Goal: Information Seeking & Learning: Learn about a topic

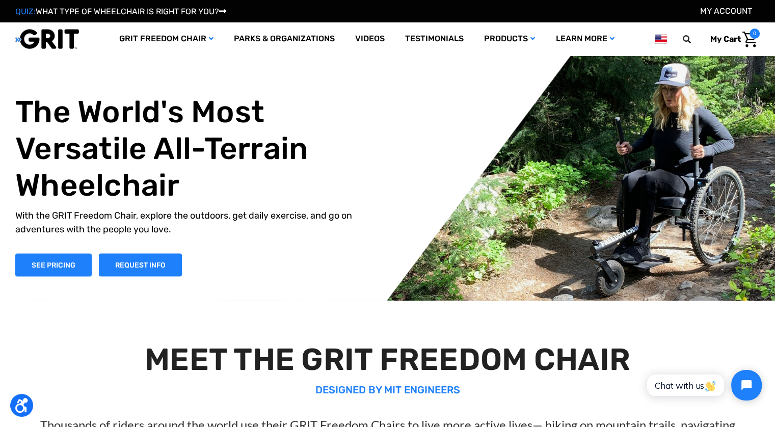
click at [299, 118] on h1 "The World's Most Versatile All-Terrain Wheelchair" at bounding box center [195, 148] width 360 height 110
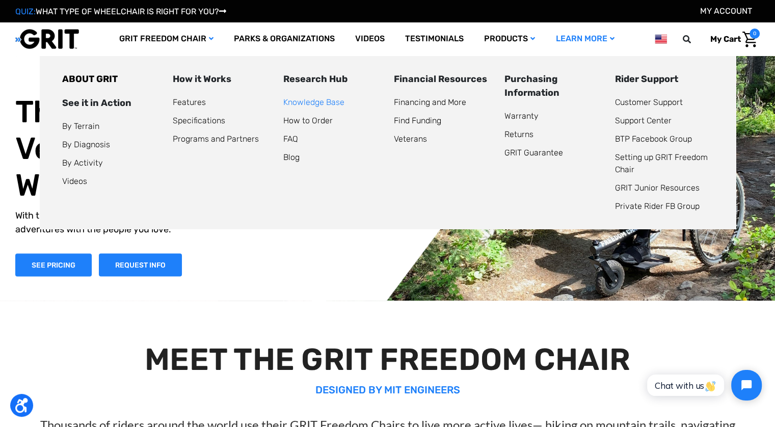
click at [330, 102] on link "Knowledge Base" at bounding box center [313, 102] width 61 height 10
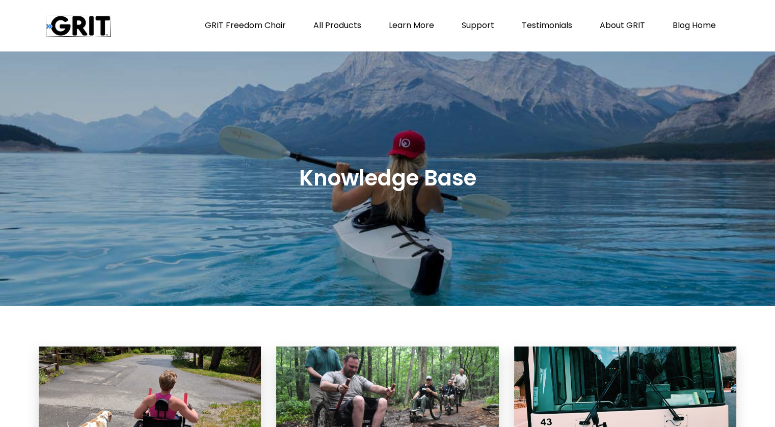
click at [84, 21] on img at bounding box center [78, 25] width 64 height 21
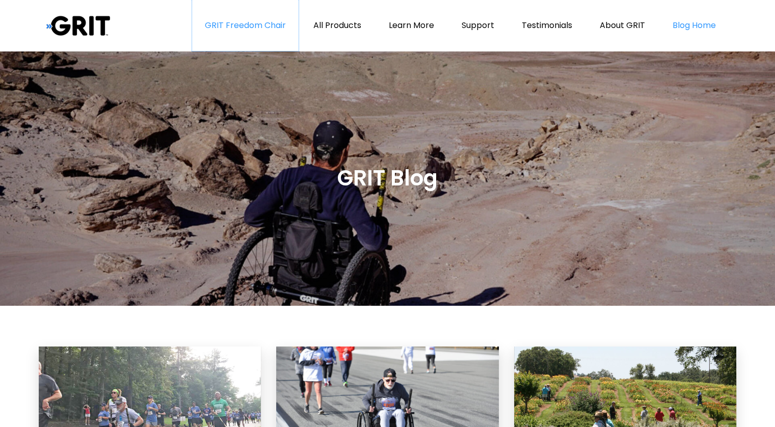
click at [263, 32] on link "GRIT Freedom Chair" at bounding box center [245, 25] width 106 height 51
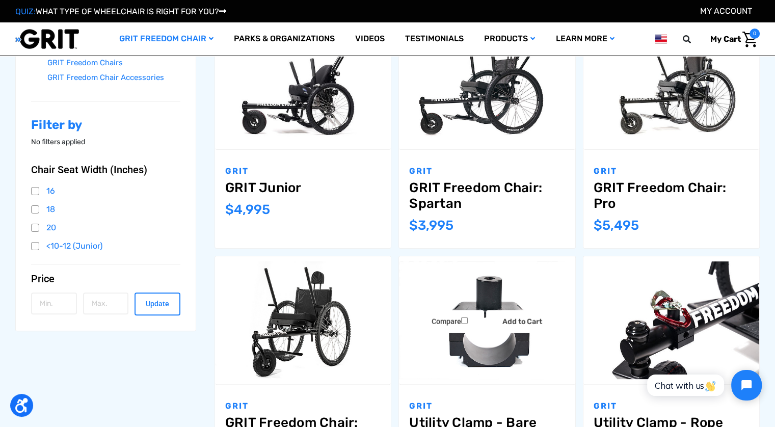
scroll to position [200, 0]
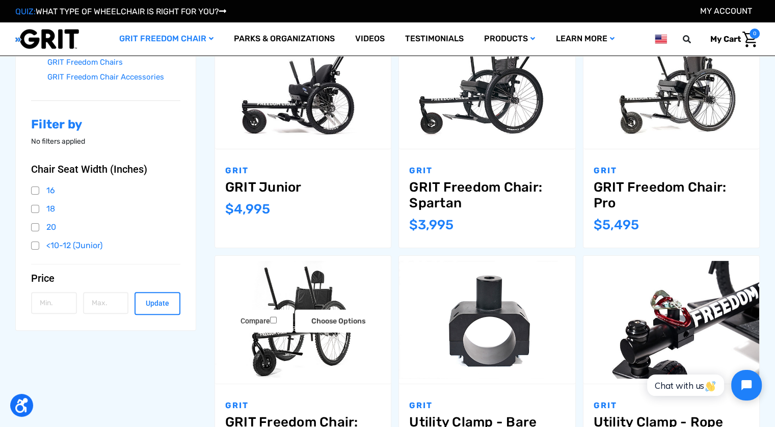
click at [285, 368] on img "GRIT Freedom Chair: 3.0,$2,995.00\a" at bounding box center [303, 319] width 176 height 117
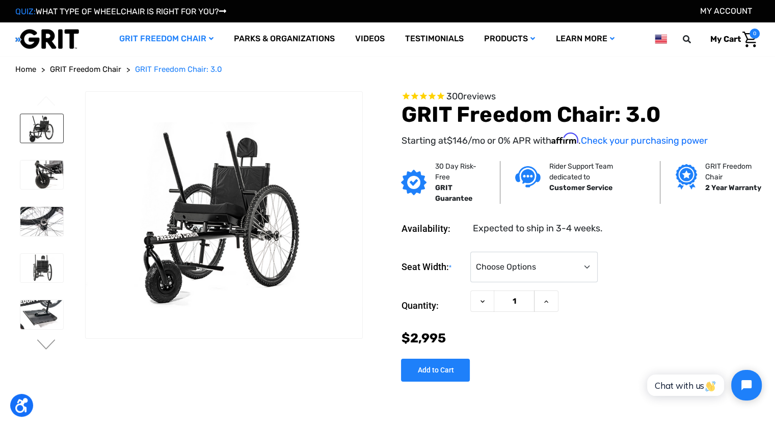
click at [40, 133] on img at bounding box center [41, 128] width 43 height 29
click at [44, 173] on img at bounding box center [41, 174] width 43 height 29
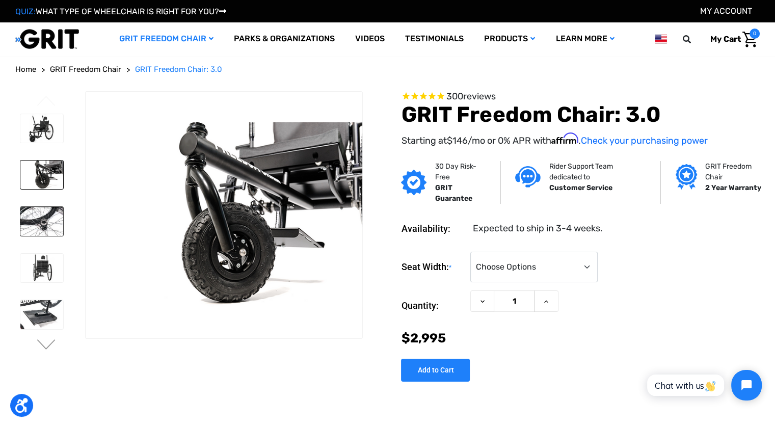
click at [45, 221] on img at bounding box center [41, 221] width 43 height 29
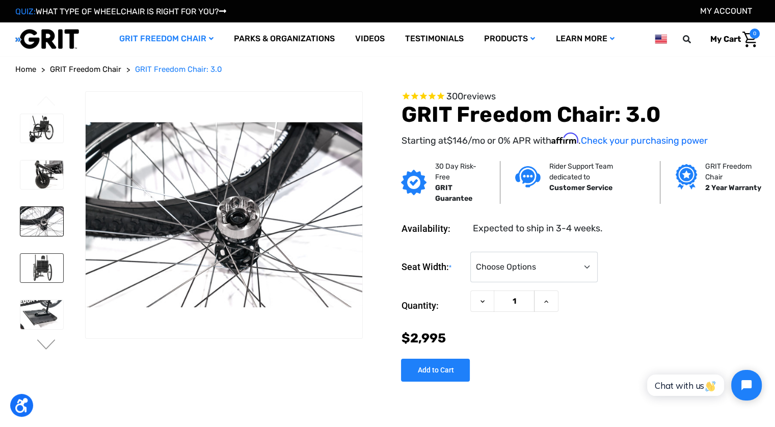
click at [43, 266] on img at bounding box center [41, 268] width 43 height 29
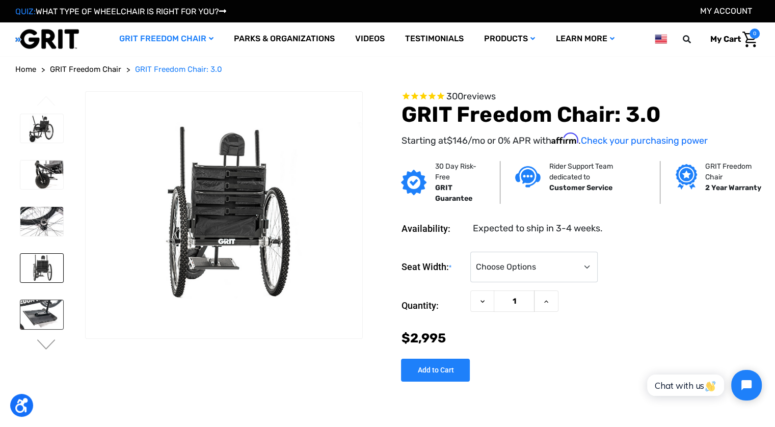
click at [28, 313] on img at bounding box center [41, 314] width 43 height 29
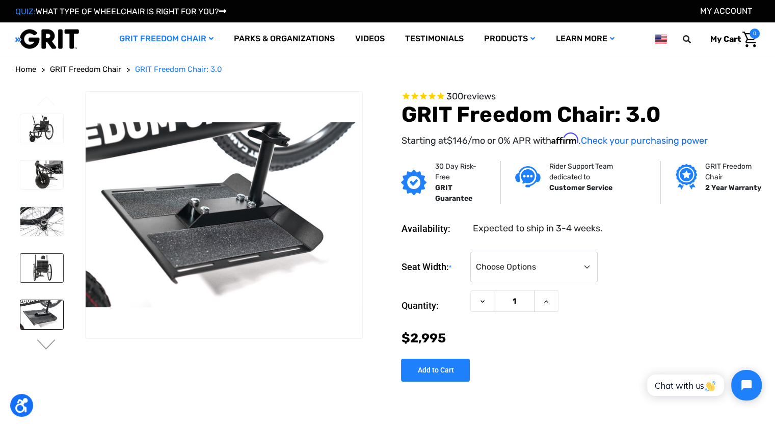
click at [39, 259] on img at bounding box center [41, 268] width 43 height 29
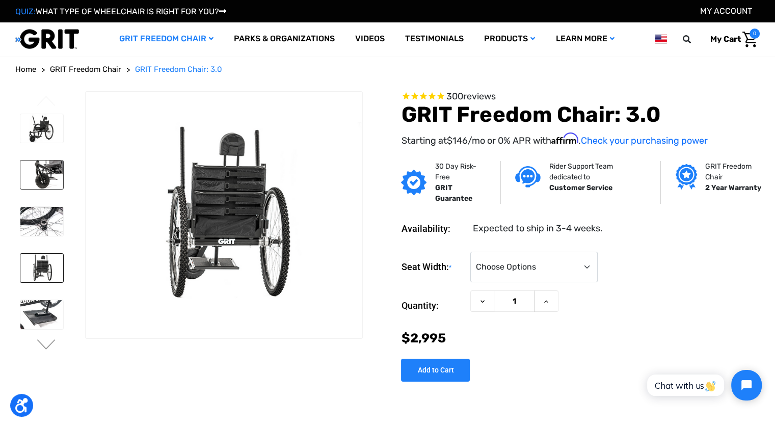
click at [56, 164] on img at bounding box center [41, 174] width 43 height 29
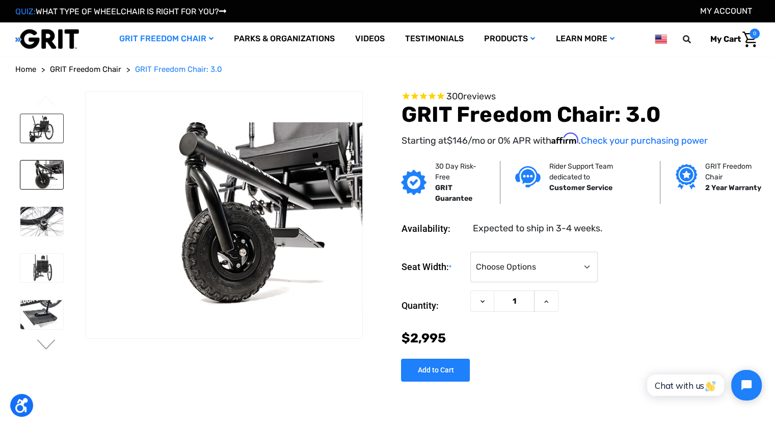
click at [47, 129] on img at bounding box center [41, 128] width 43 height 29
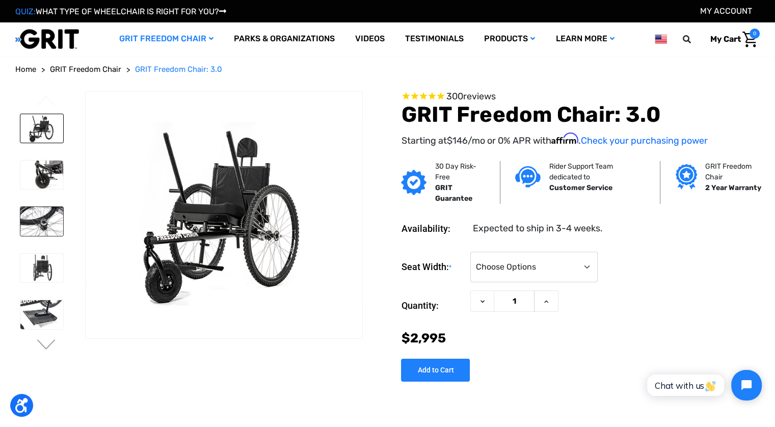
click at [42, 231] on img at bounding box center [41, 221] width 43 height 29
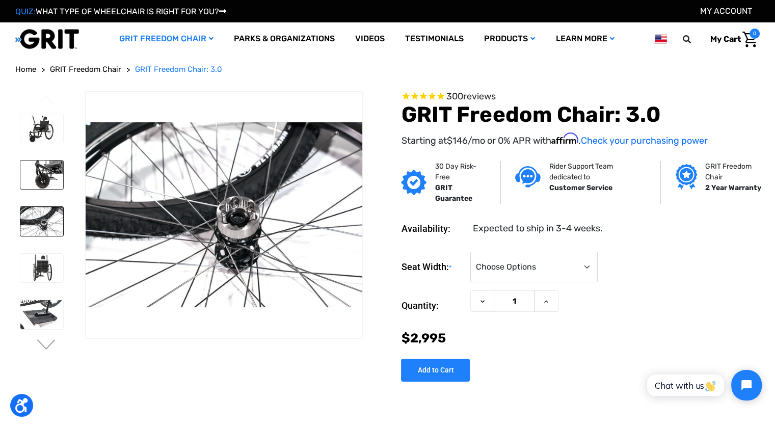
click at [52, 171] on img at bounding box center [41, 174] width 43 height 29
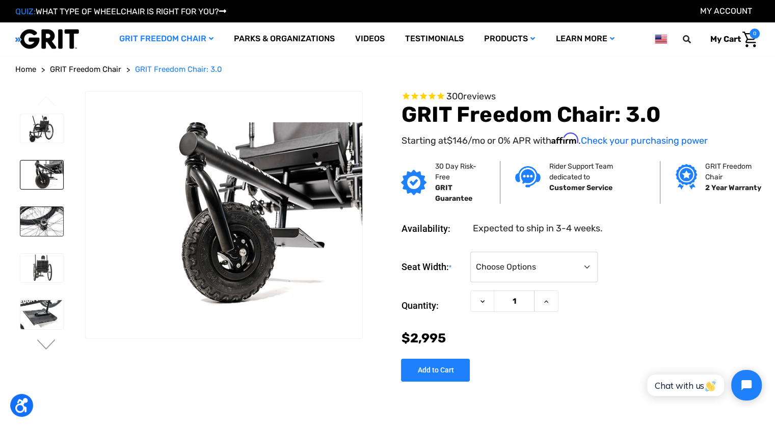
click at [45, 207] on img at bounding box center [41, 221] width 43 height 29
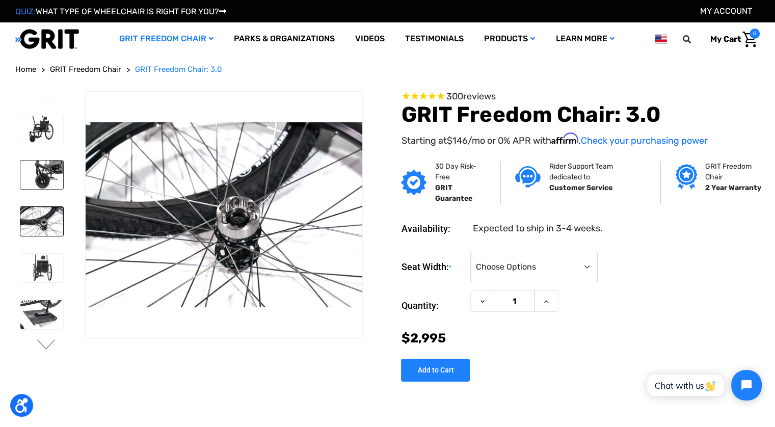
click at [45, 183] on img at bounding box center [41, 174] width 43 height 29
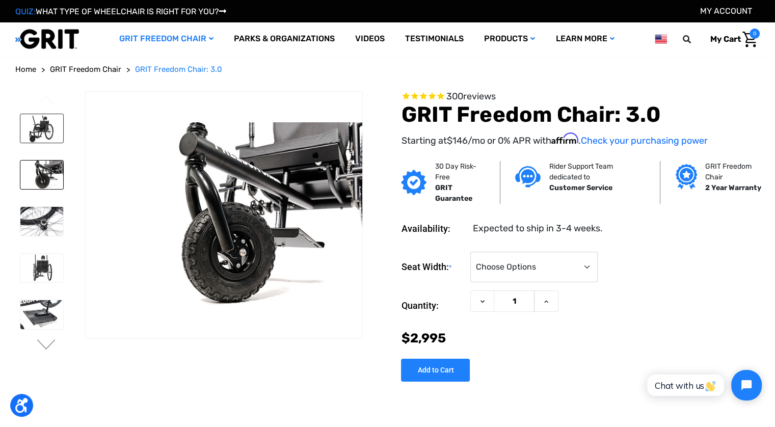
click at [43, 133] on img at bounding box center [41, 128] width 43 height 29
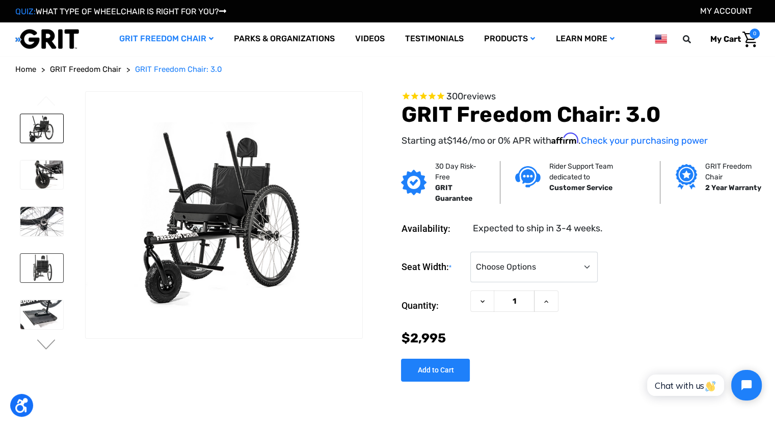
click at [41, 258] on img at bounding box center [41, 268] width 43 height 29
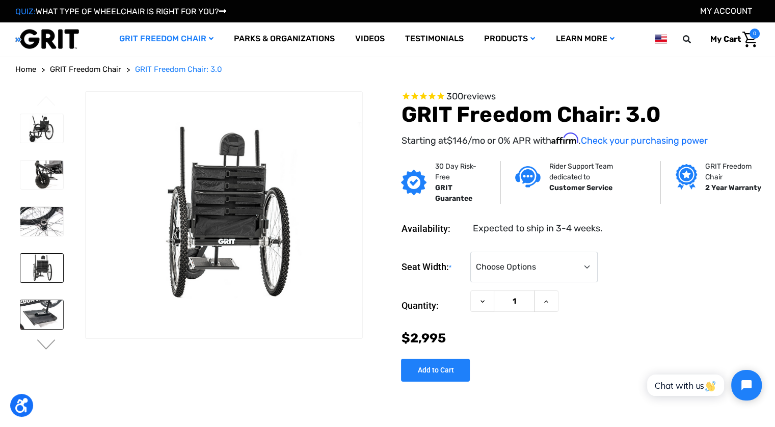
click at [53, 315] on img at bounding box center [41, 314] width 43 height 29
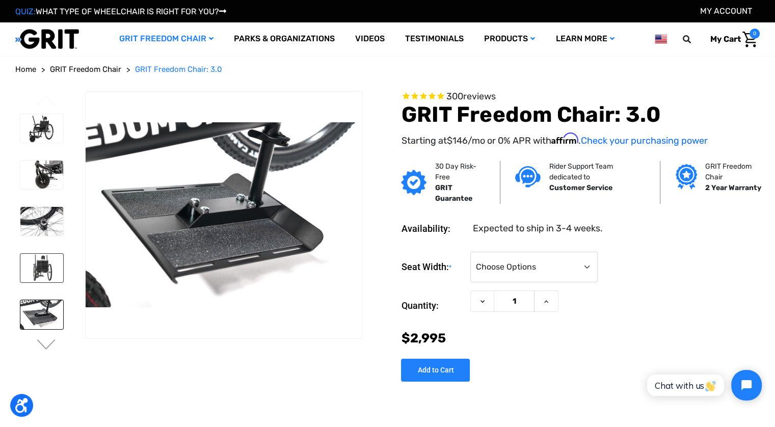
click at [42, 274] on img at bounding box center [41, 268] width 43 height 29
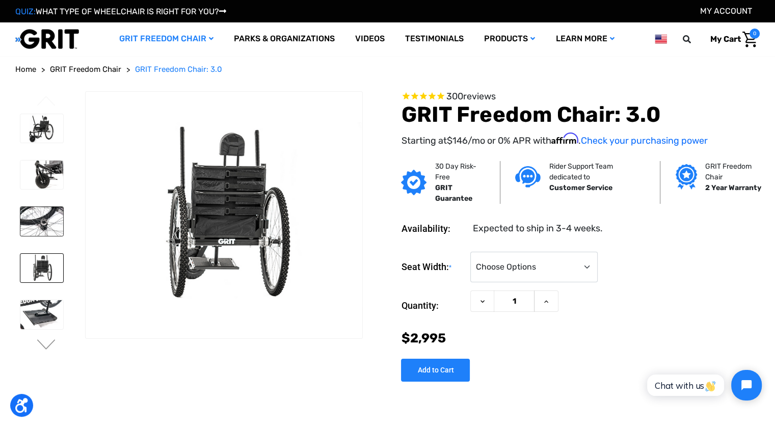
click at [45, 228] on img at bounding box center [41, 221] width 43 height 29
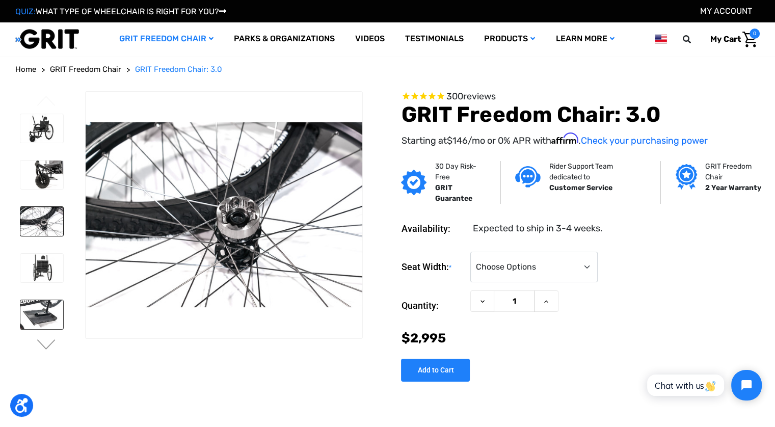
click at [45, 301] on img at bounding box center [41, 314] width 43 height 29
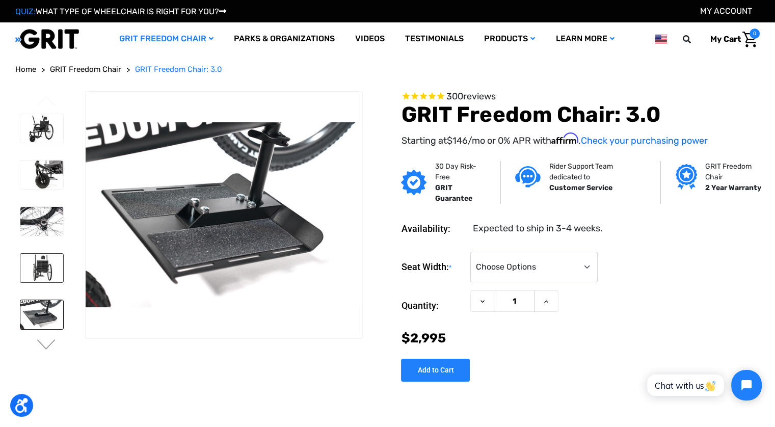
click at [62, 264] on img at bounding box center [41, 268] width 43 height 29
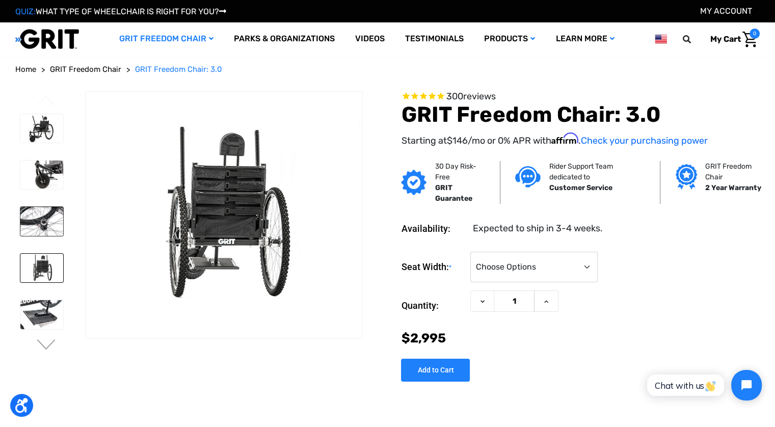
click at [59, 226] on img at bounding box center [41, 221] width 43 height 29
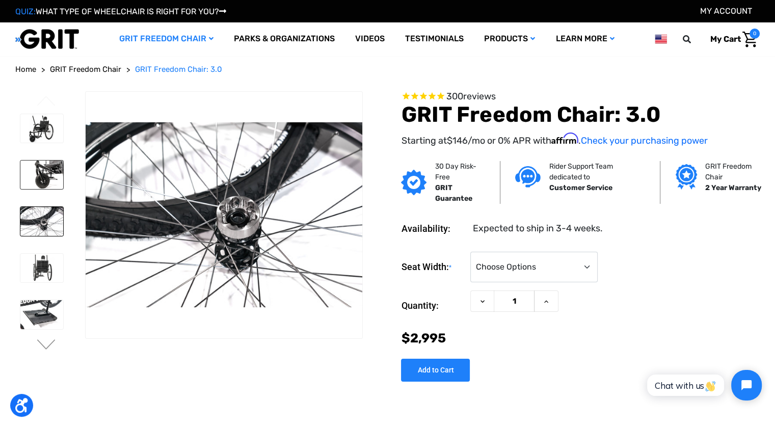
click at [45, 171] on img at bounding box center [41, 174] width 43 height 29
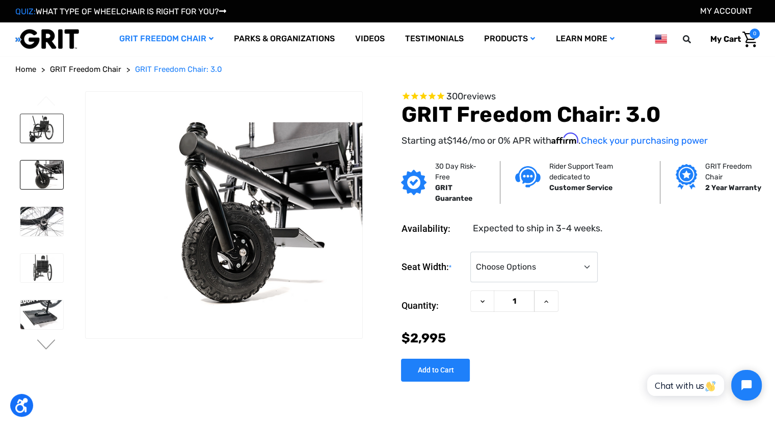
click at [44, 133] on img at bounding box center [41, 128] width 43 height 29
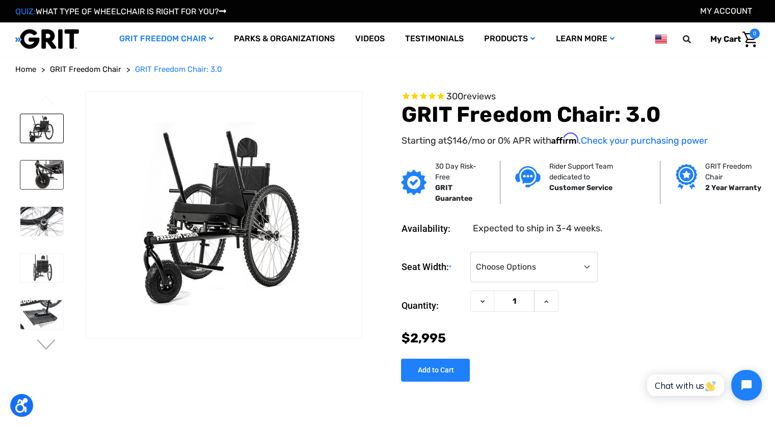
click at [42, 183] on img at bounding box center [41, 174] width 43 height 29
click at [46, 130] on img at bounding box center [41, 128] width 43 height 29
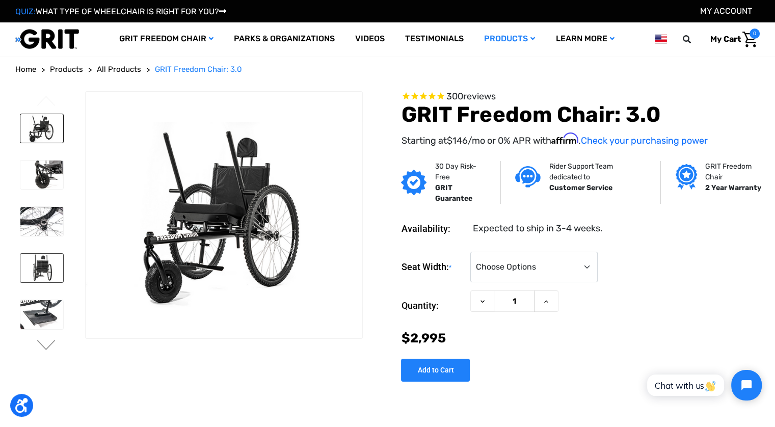
click at [45, 260] on img at bounding box center [41, 268] width 43 height 29
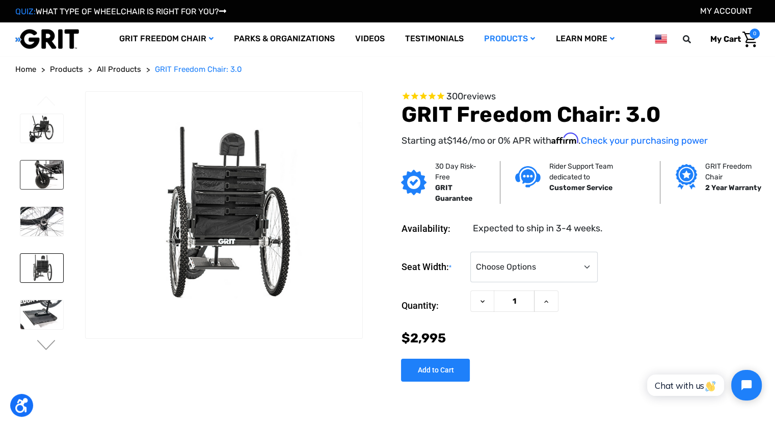
click at [49, 178] on img at bounding box center [41, 174] width 43 height 29
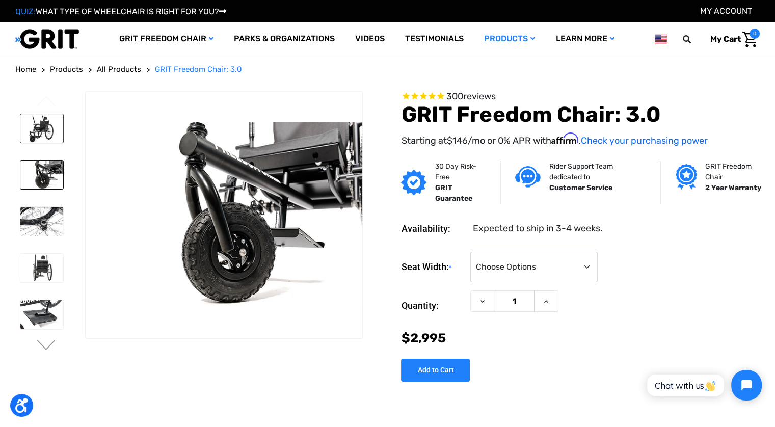
click at [48, 132] on img at bounding box center [41, 128] width 43 height 29
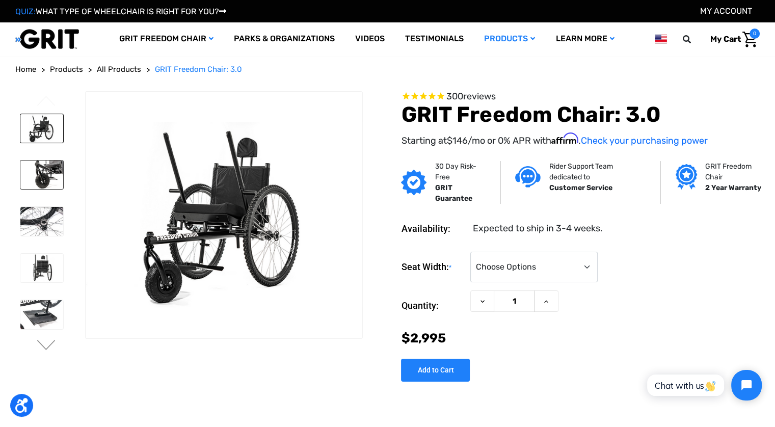
click at [43, 164] on img at bounding box center [41, 174] width 43 height 29
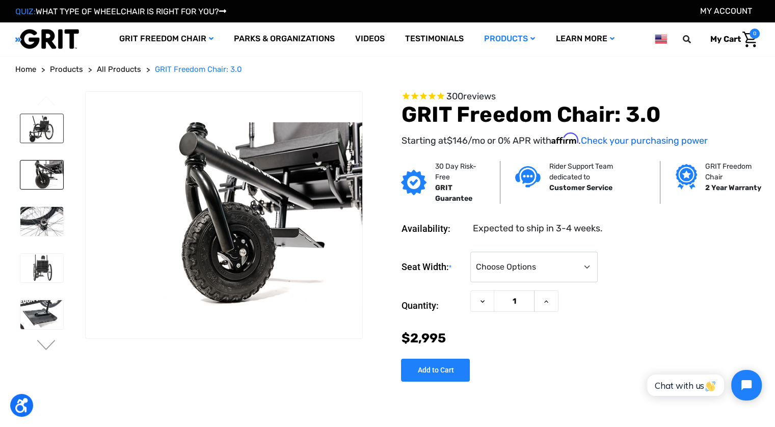
click at [34, 127] on img at bounding box center [41, 128] width 43 height 29
